Goal: Information Seeking & Learning: Learn about a topic

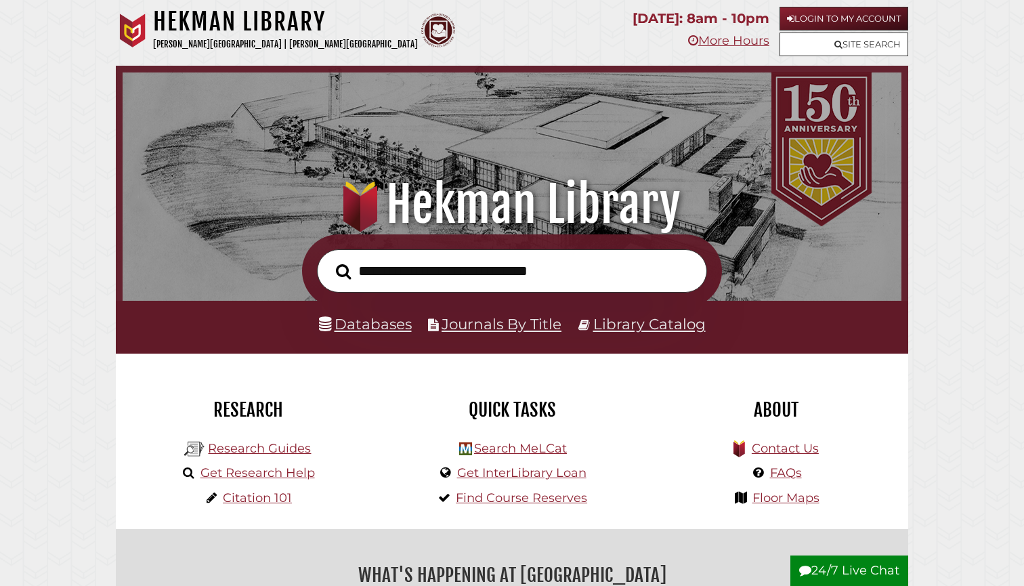
scroll to position [257, 772]
click at [340, 322] on link "Databases" at bounding box center [365, 324] width 93 height 18
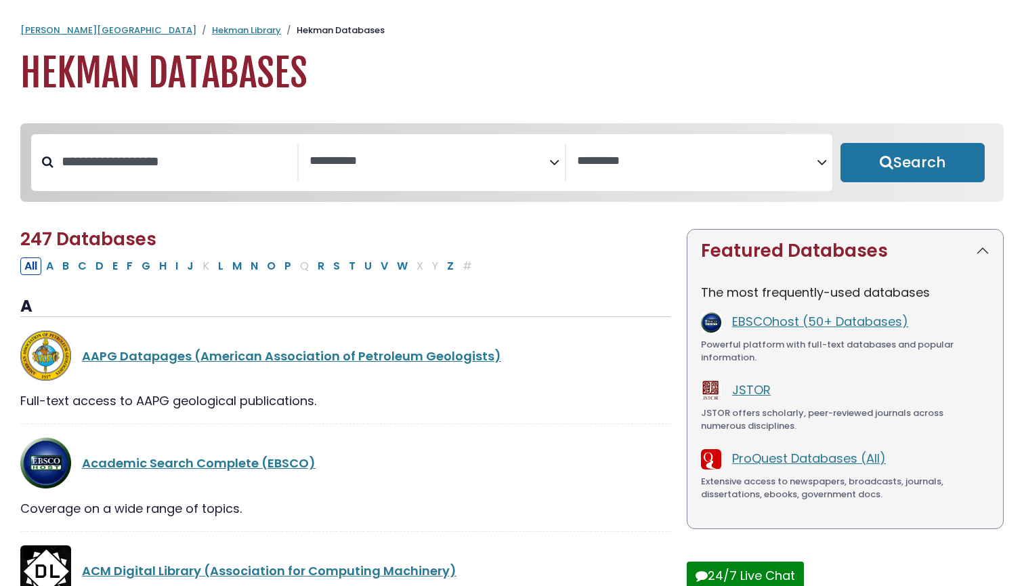
select select "Database Subject Filter"
select select "Database Vendors Filter"
click at [381, 181] on div "**********" at bounding box center [433, 162] width 268 height 37
click at [396, 153] on span "Search filters" at bounding box center [430, 159] width 240 height 17
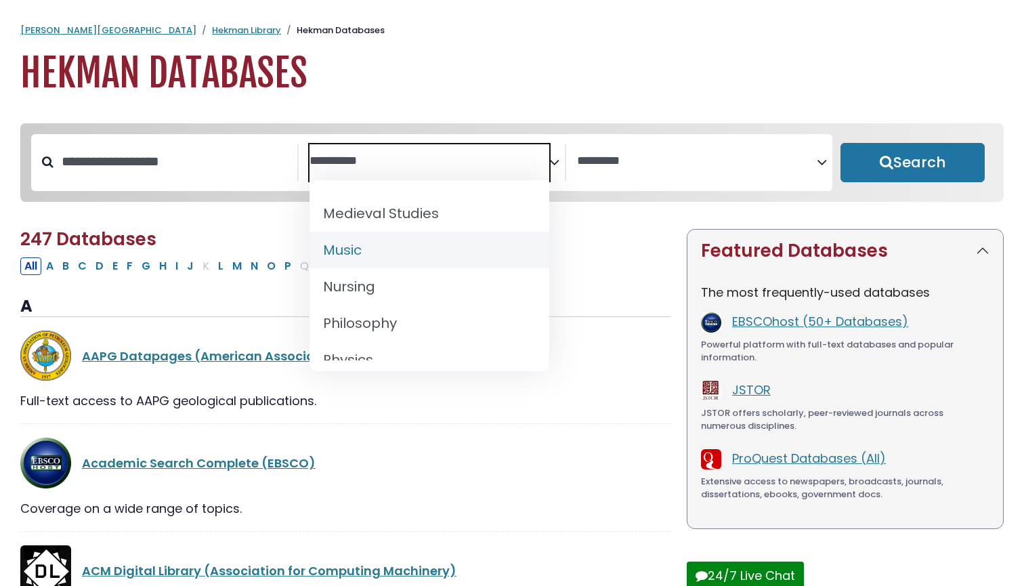
scroll to position [1023, 0]
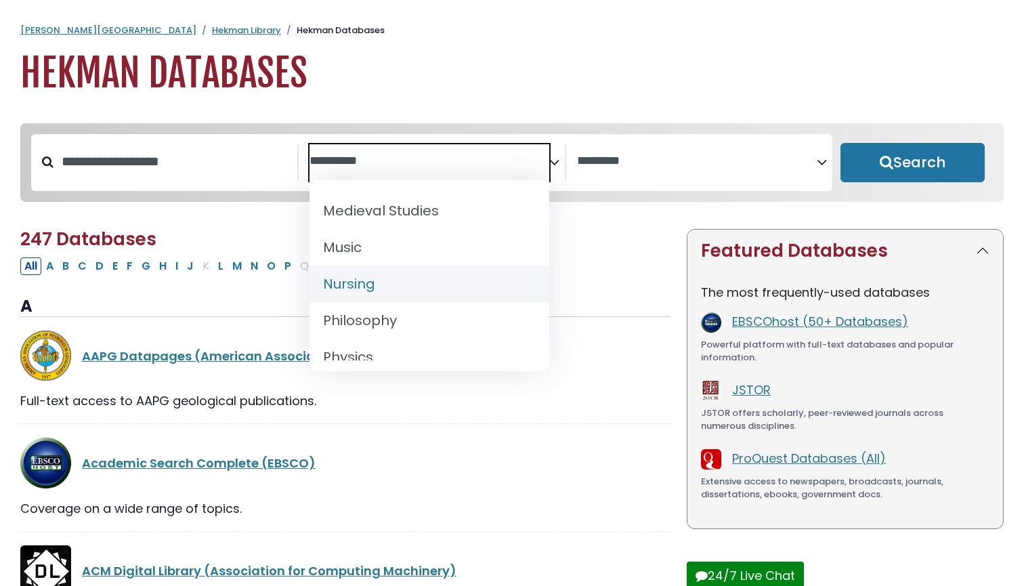
select select "*****"
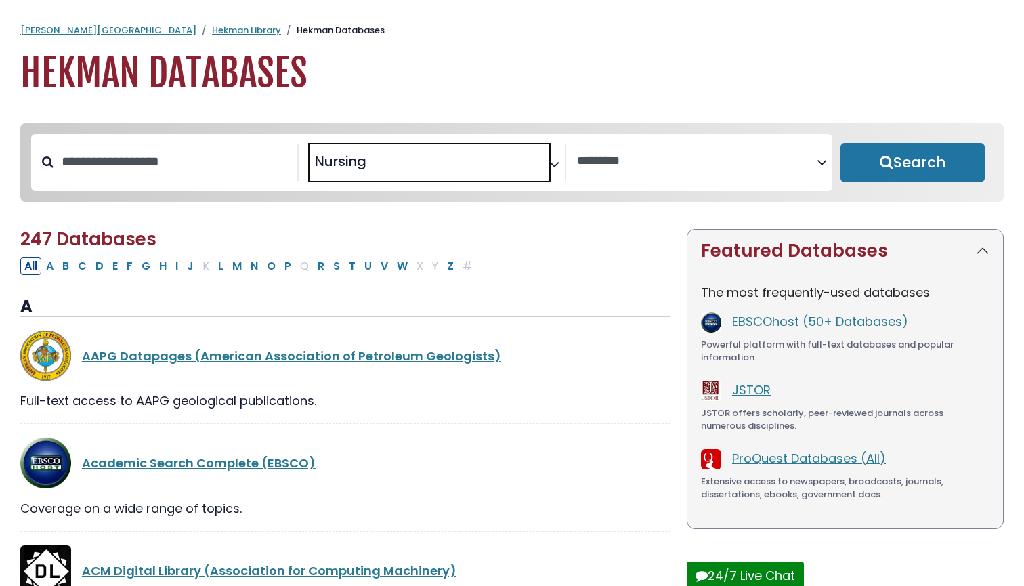
scroll to position [488, 0]
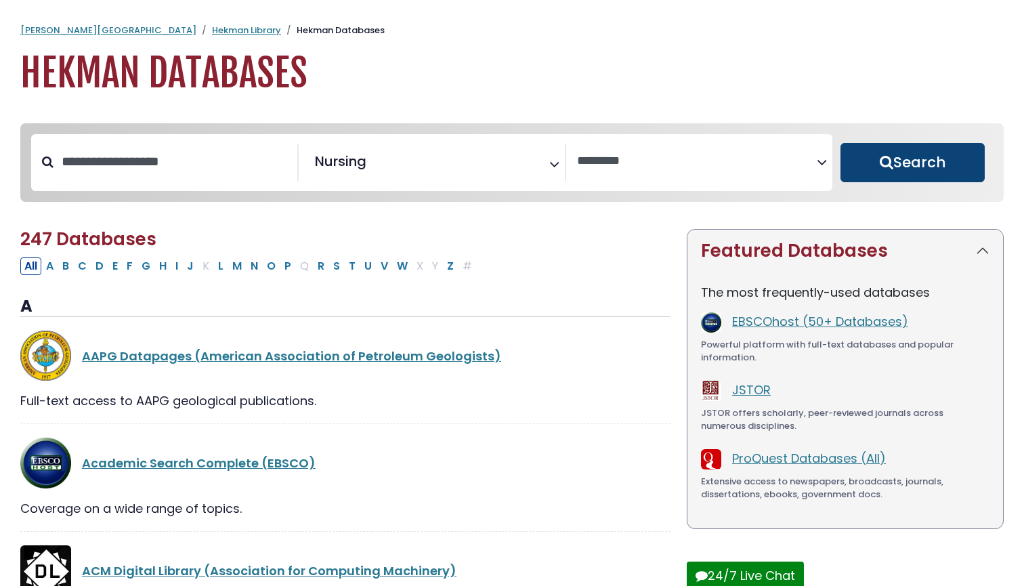
click at [876, 160] on button "Search" at bounding box center [913, 162] width 144 height 39
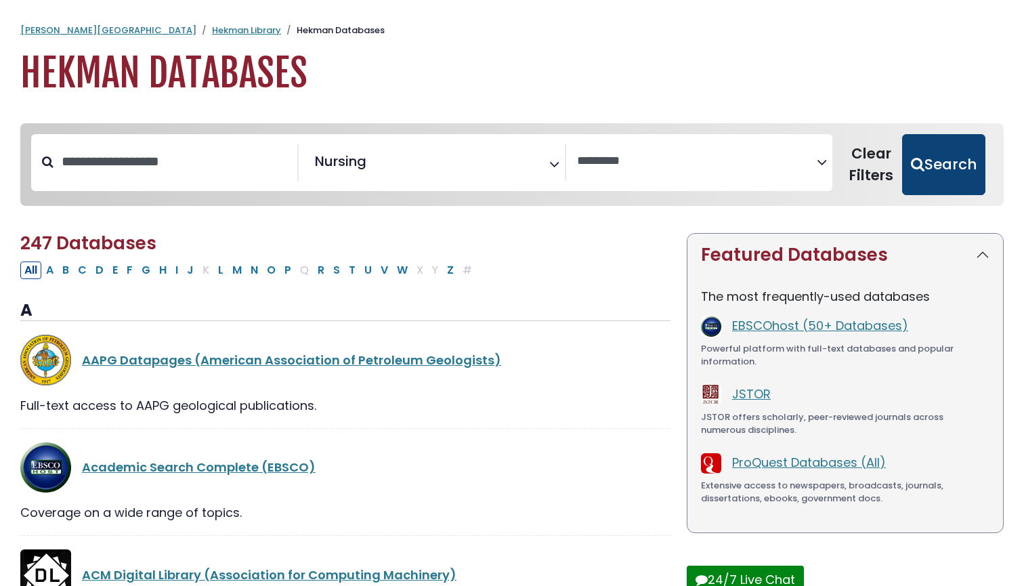
select select "Database Vendors Filter"
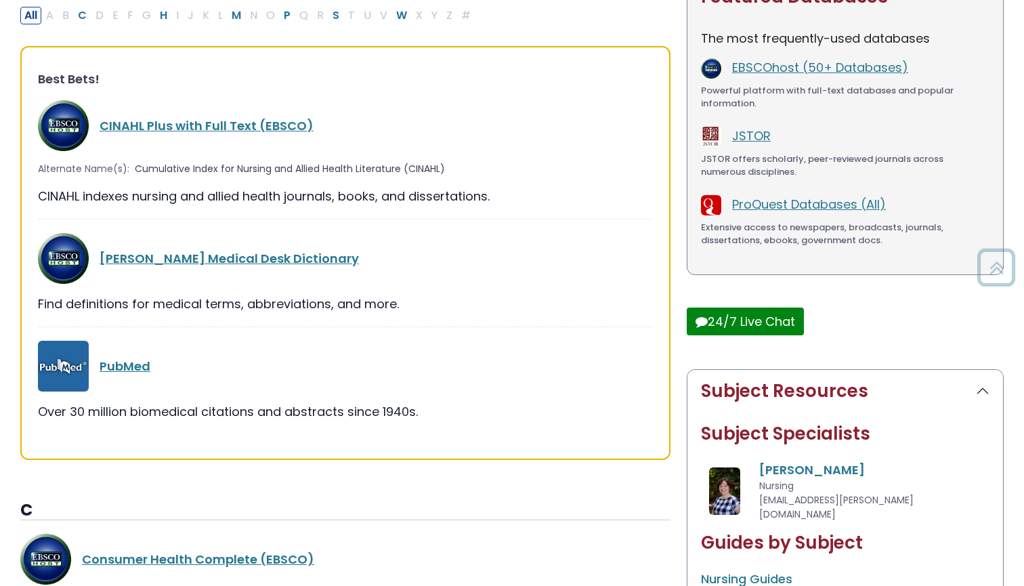
scroll to position [264, 0]
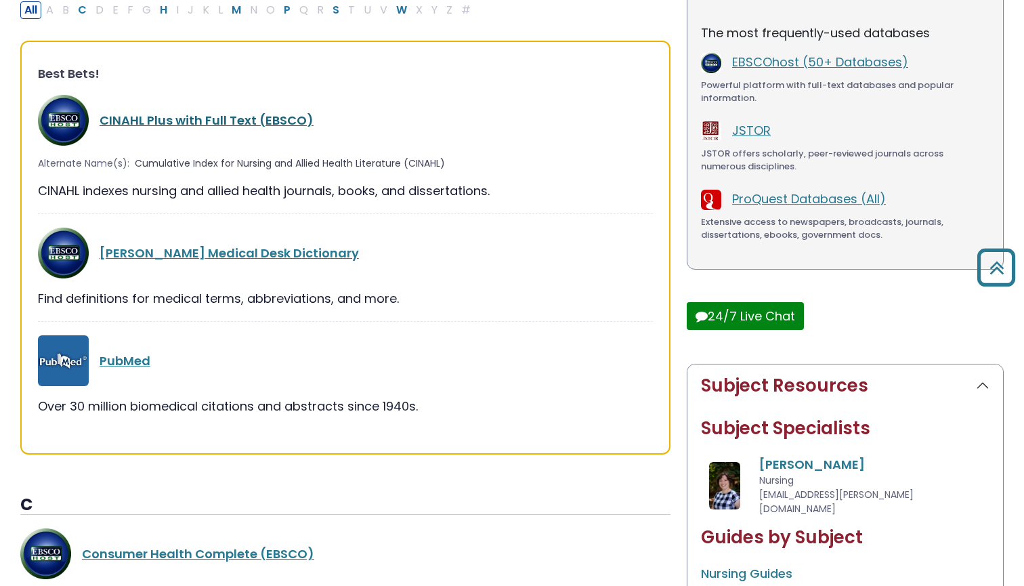
click at [286, 114] on link "CINAHL Plus with Full Text (EBSCO)" at bounding box center [207, 120] width 214 height 17
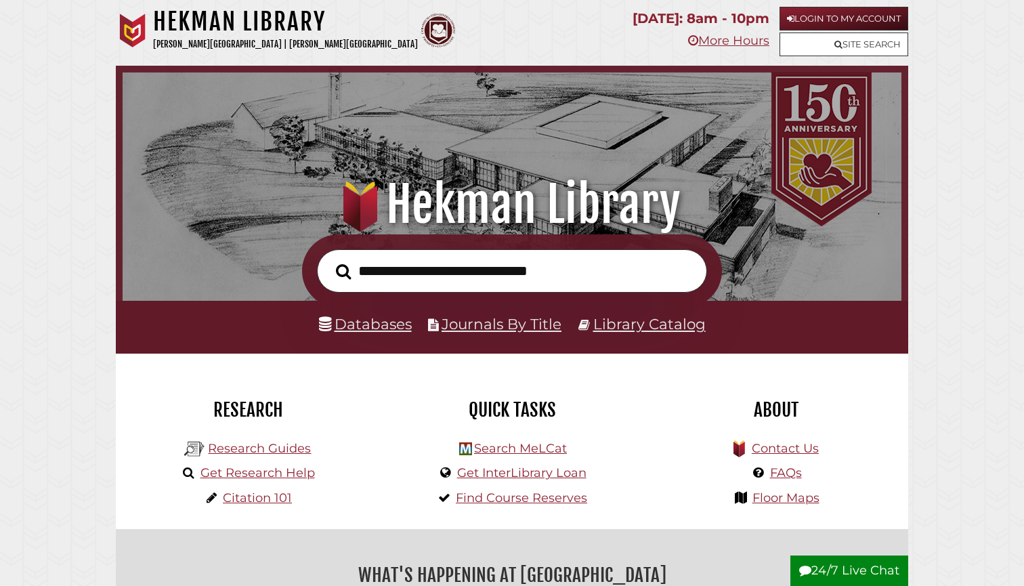
scroll to position [257, 772]
click at [362, 311] on div "Databases Journals By Title Library Catalog" at bounding box center [512, 327] width 793 height 53
click at [368, 321] on link "Databases" at bounding box center [365, 324] width 93 height 18
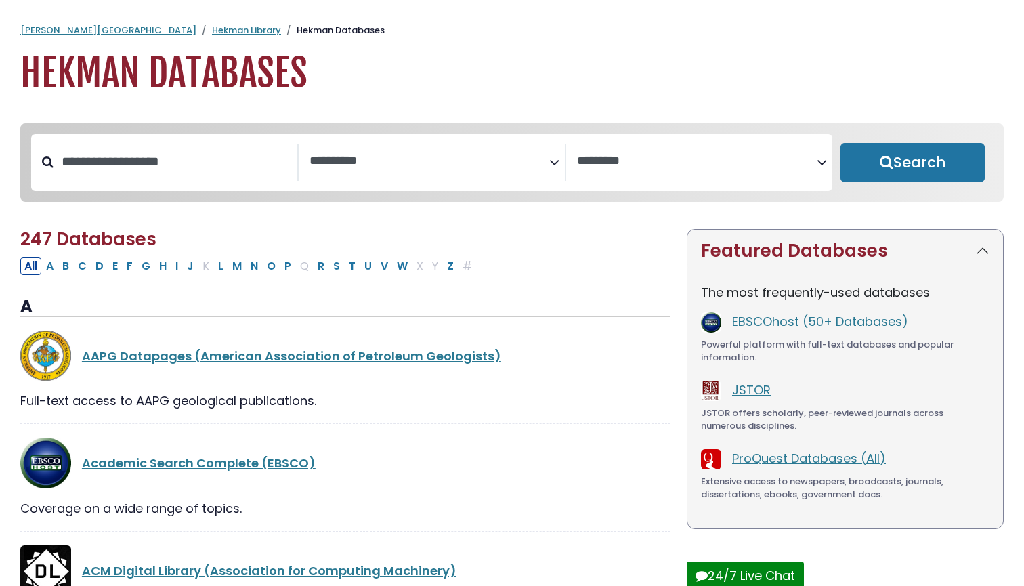
select select "Database Subject Filter"
select select "Database Vendors Filter"
click at [391, 172] on span "Search filters" at bounding box center [430, 162] width 240 height 37
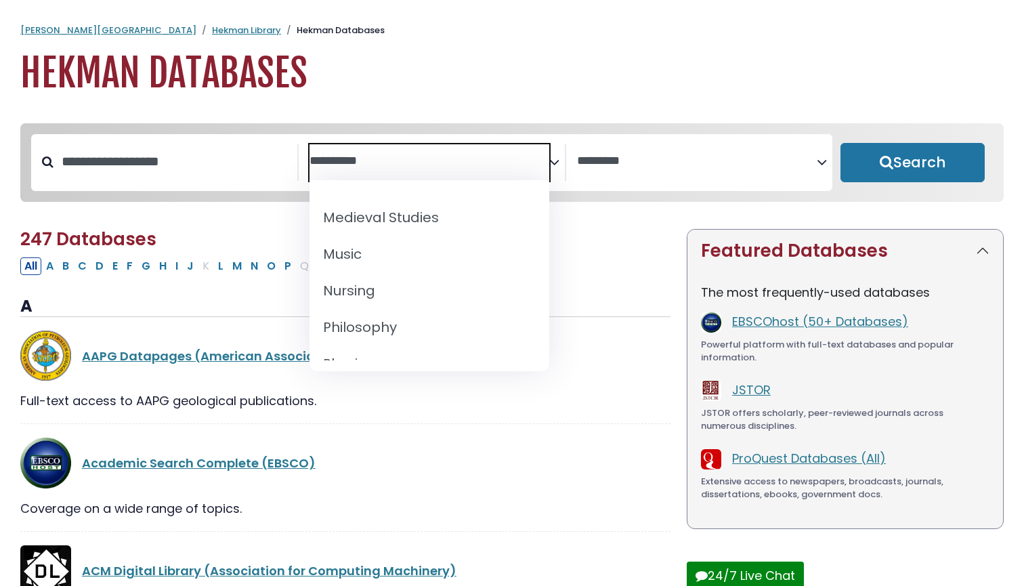
scroll to position [1019, 0]
select select "*****"
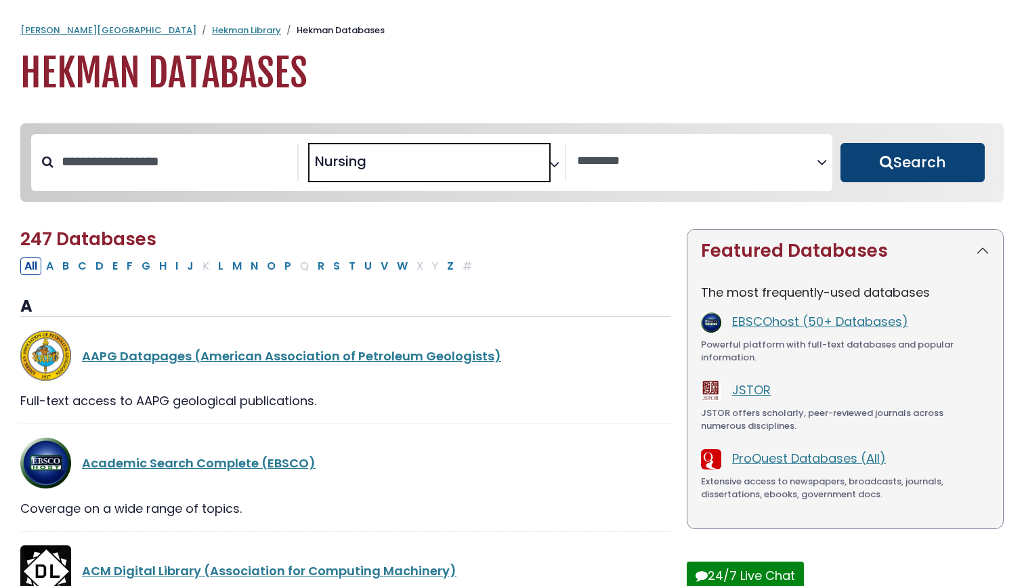
click at [869, 155] on button "Search" at bounding box center [913, 162] width 144 height 39
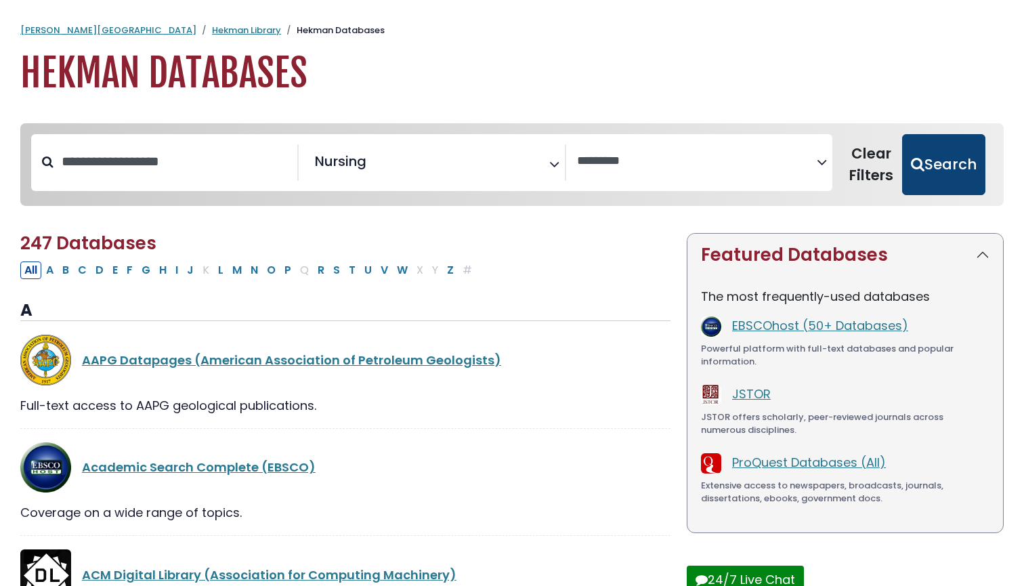
select select "Database Vendors Filter"
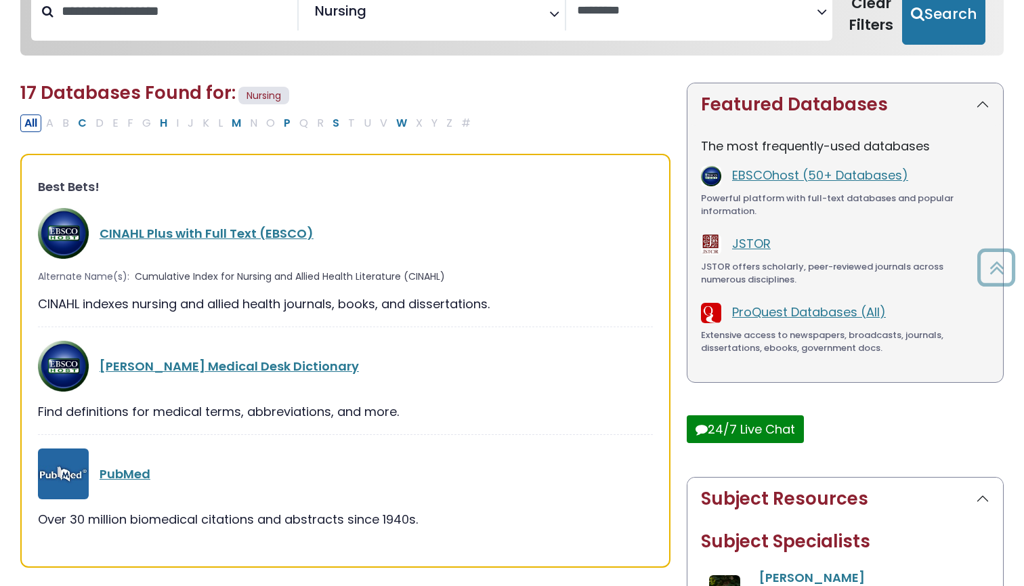
scroll to position [192, 0]
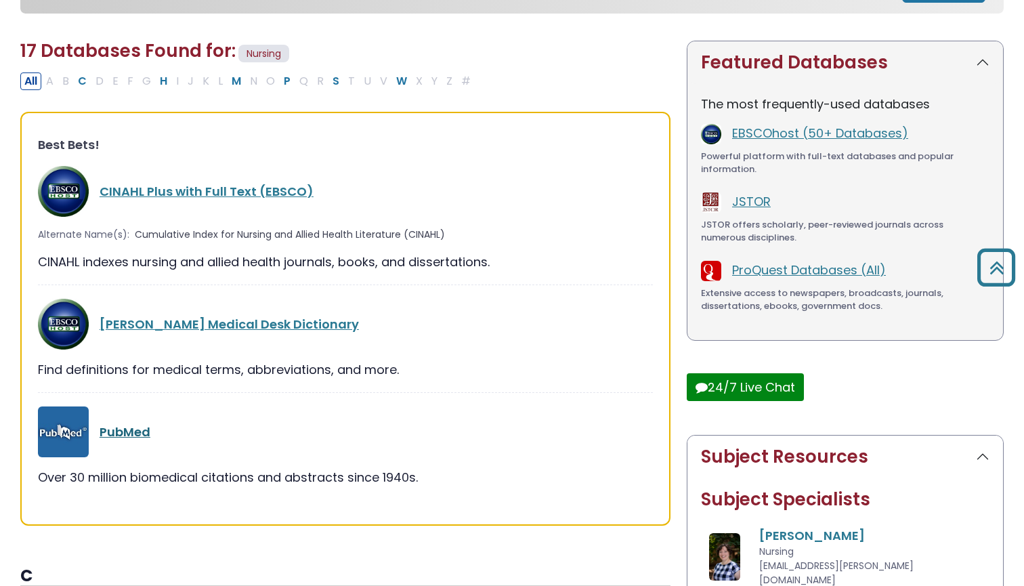
click at [100, 430] on link "PubMed" at bounding box center [125, 431] width 51 height 17
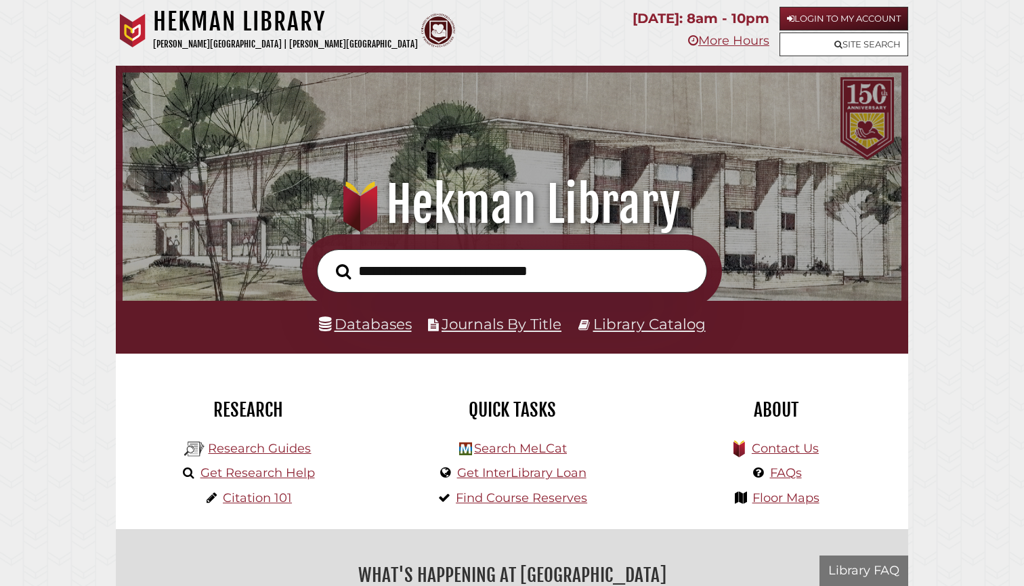
scroll to position [257, 772]
click at [366, 320] on link "Databases" at bounding box center [365, 324] width 93 height 18
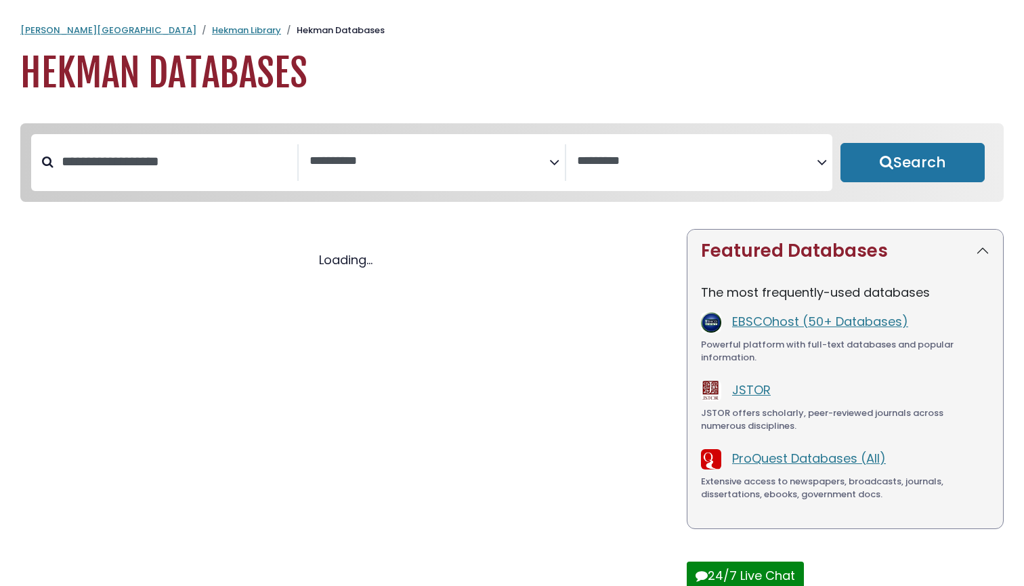
select select "Database Subject Filter"
select select "Database Vendors Filter"
select select "Database Subject Filter"
select select "Database Vendors Filter"
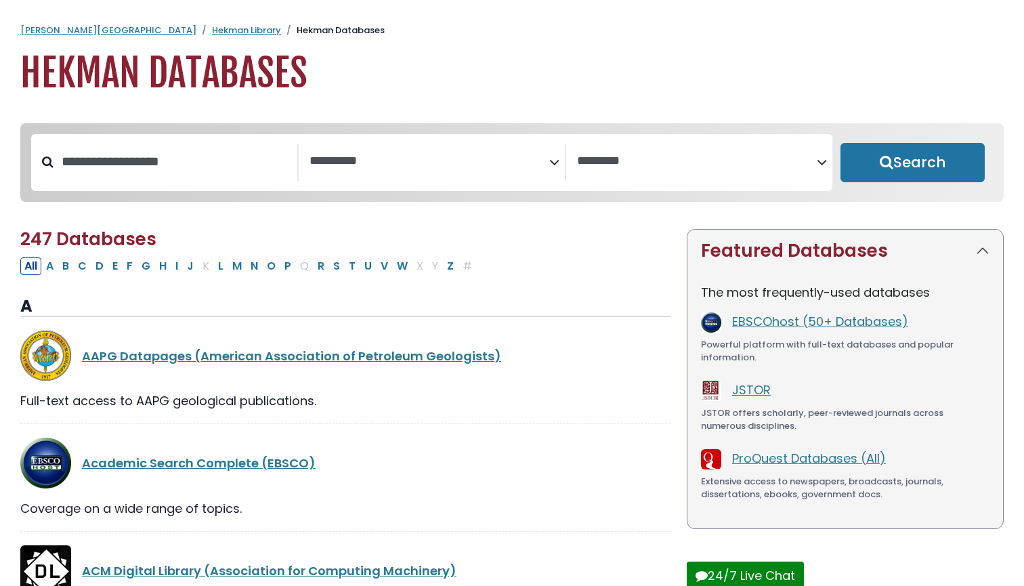
click at [423, 129] on div "**********" at bounding box center [511, 163] width 967 height 68
click at [422, 158] on textarea "Search" at bounding box center [430, 161] width 240 height 14
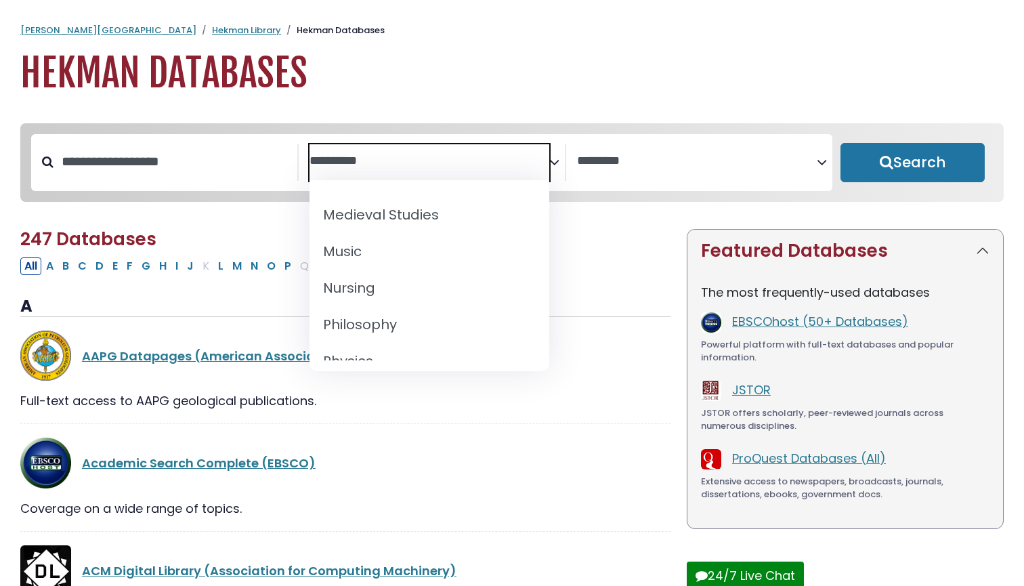
scroll to position [1026, 0]
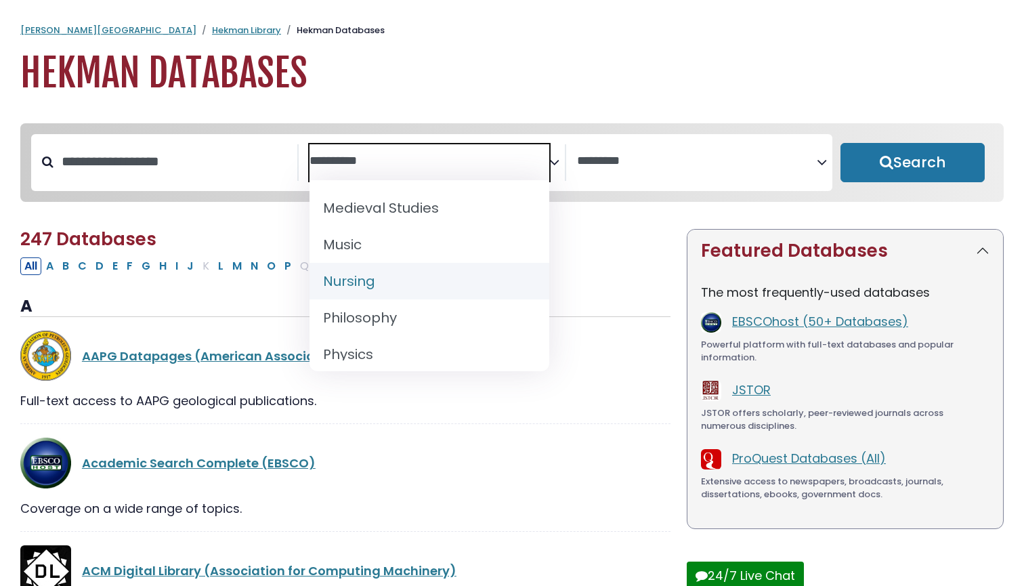
select select "*****"
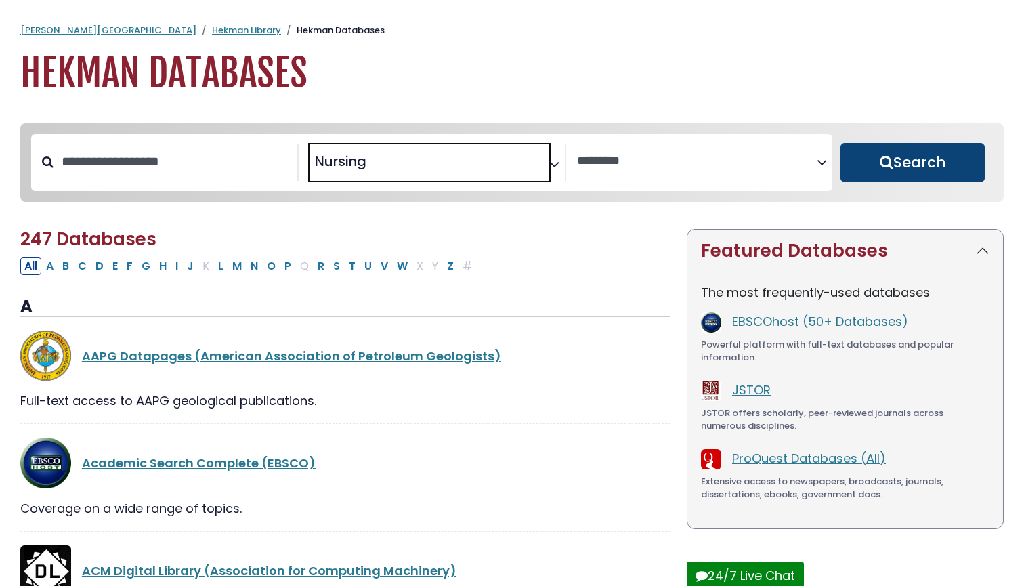
click at [923, 161] on button "Search" at bounding box center [913, 162] width 144 height 39
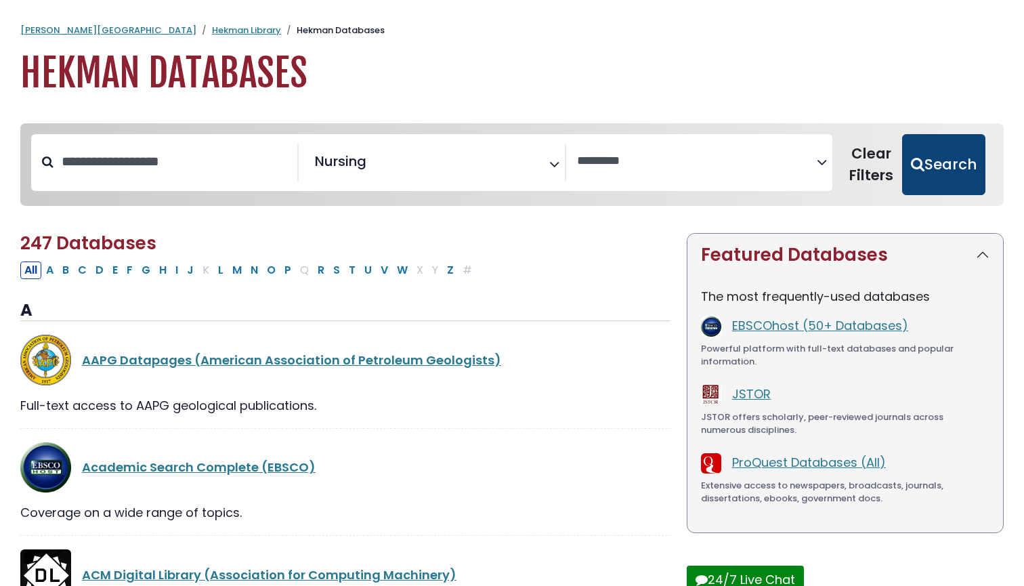
select select "Database Vendors Filter"
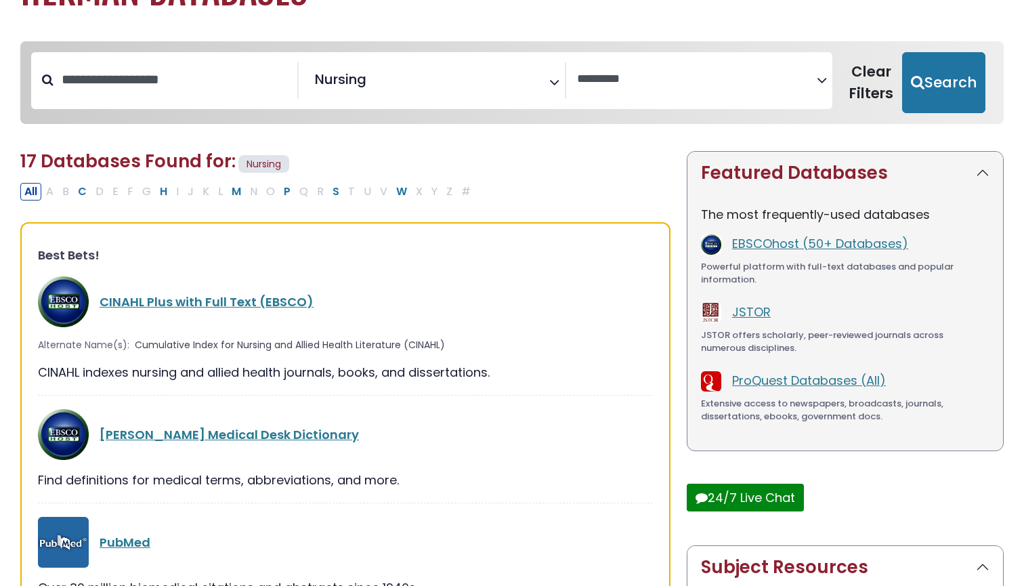
scroll to position [90, 0]
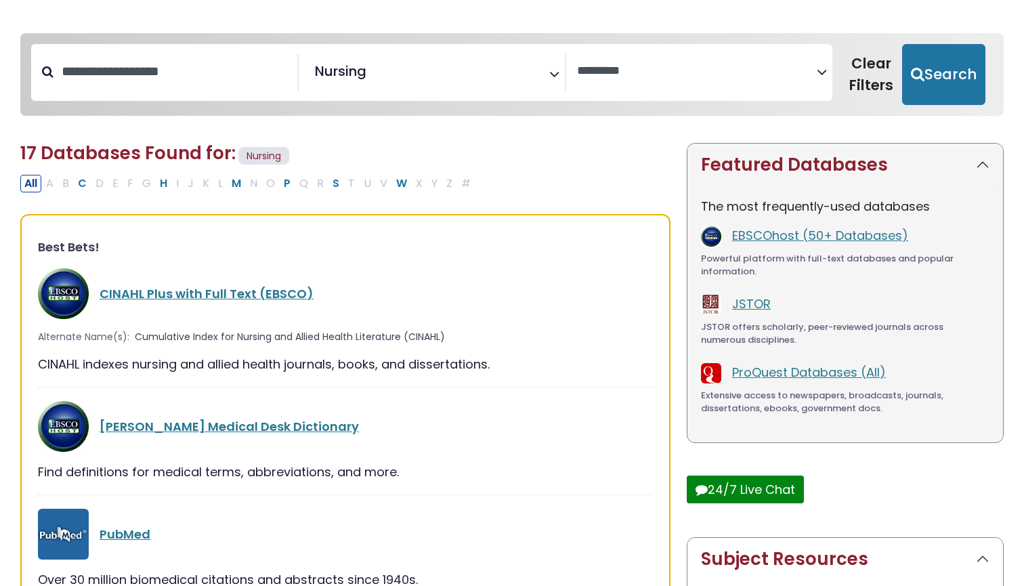
click at [224, 262] on div "Best Bets! CINAHL Plus with Full Text (EBSCO) Alternate Name(s): Cumulative Ind…" at bounding box center [345, 420] width 650 height 413
click at [224, 282] on div "CINAHL Plus with Full Text (EBSCO)" at bounding box center [345, 293] width 615 height 51
click at [226, 291] on link "CINAHL Plus with Full Text (EBSCO)" at bounding box center [207, 293] width 214 height 17
